Goal: Task Accomplishment & Management: Use online tool/utility

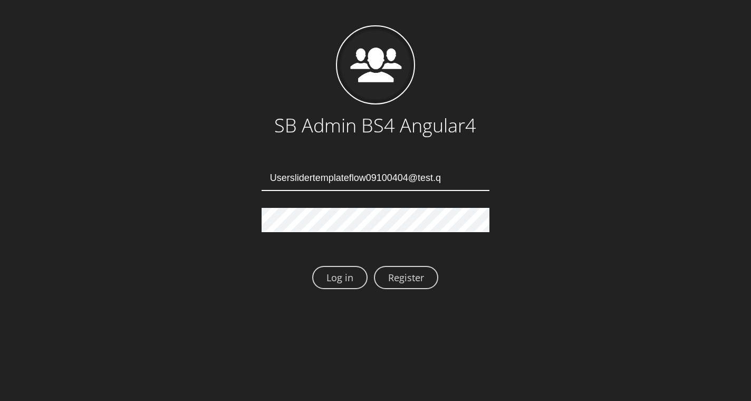
type input "Userslidertemplateflow09100404@test.qa"
type input "[EMAIL_ADDRESS][DOMAIN_NAME]"
